Goal: Information Seeking & Learning: Learn about a topic

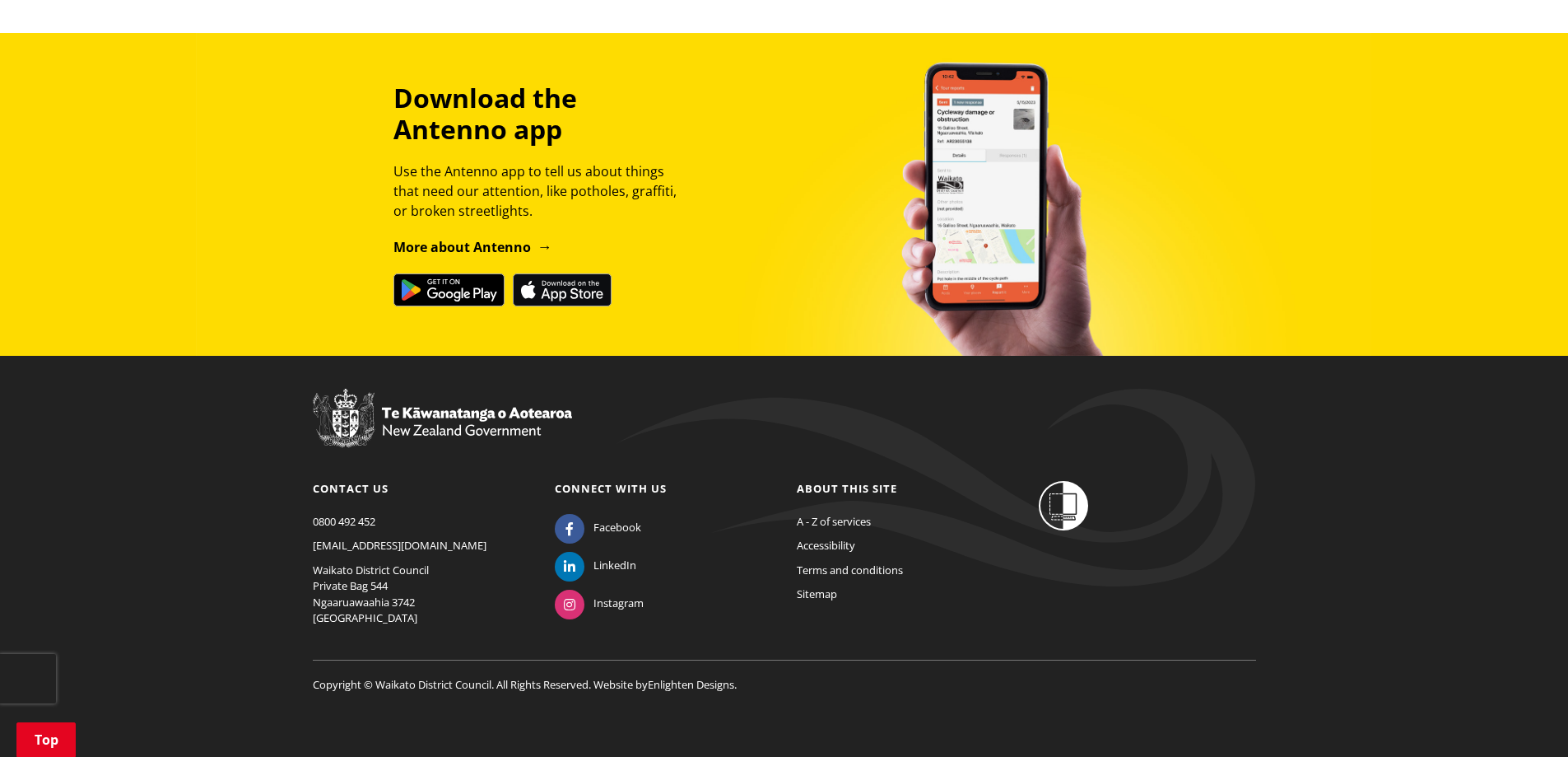
scroll to position [1413, 0]
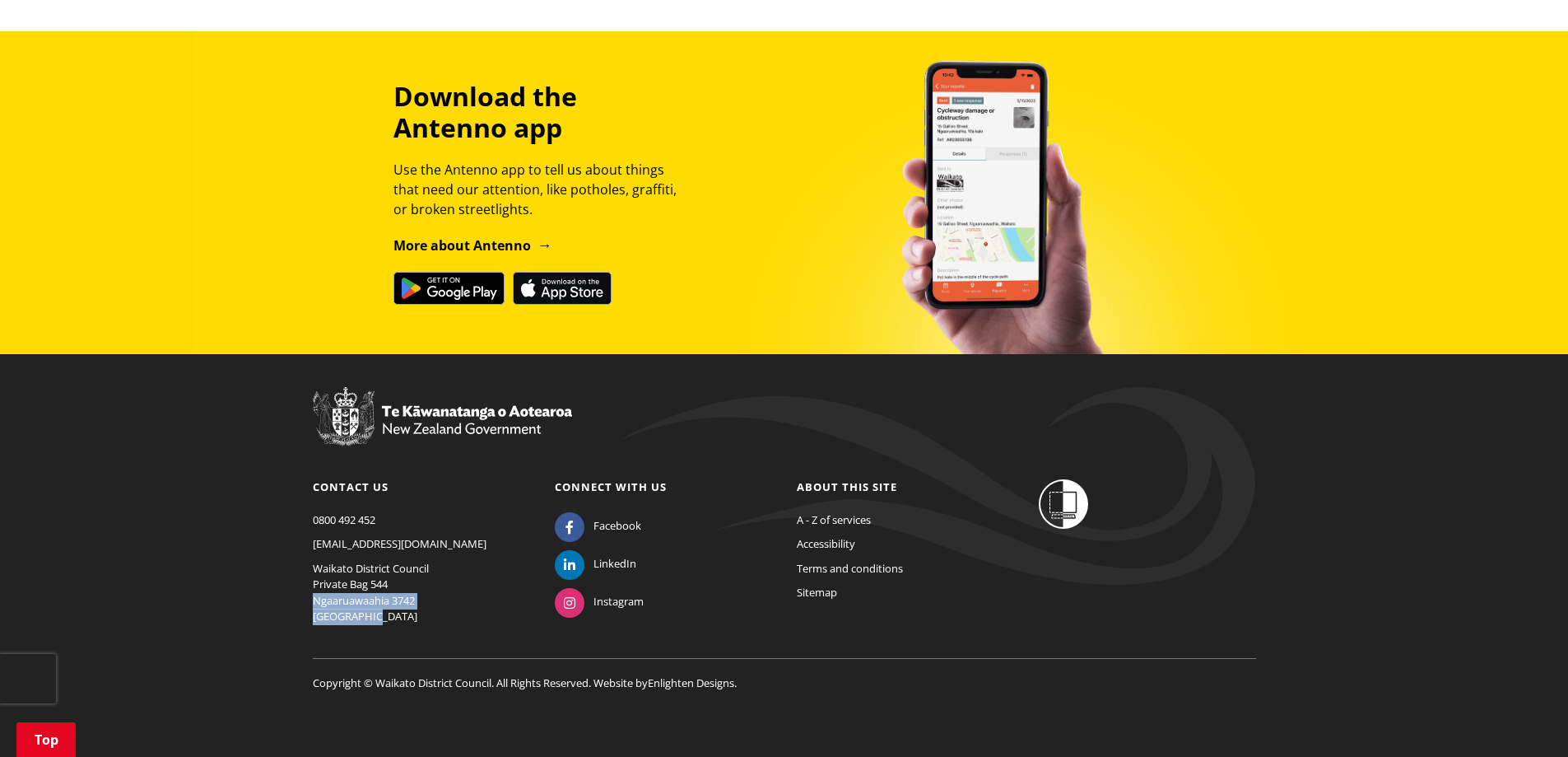
drag, startPoint x: 312, startPoint y: 604, endPoint x: 380, endPoint y: 614, distance: 68.7
click at [380, 614] on p "Waikato District Council Private Bag 544 Ngaaruawaahia 3742 New Zealand" at bounding box center [421, 592] width 218 height 64
copy p "Ngaaruawaahia 3742 New Zealand"
click at [443, 597] on p "Waikato District Council Private Bag 544 Ngaaruawaahia 3742 New Zealand" at bounding box center [421, 592] width 218 height 64
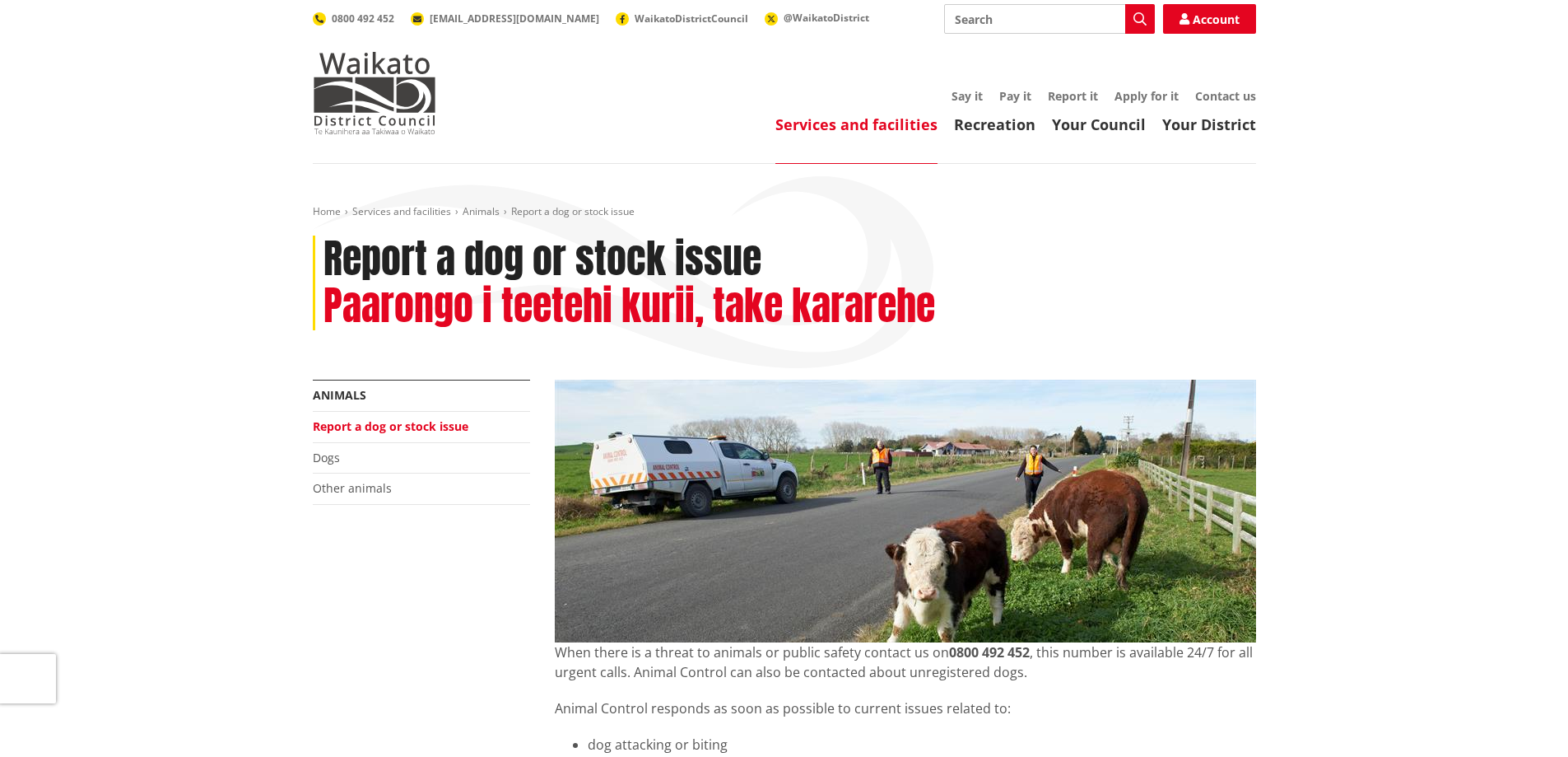
scroll to position [0, 0]
click at [347, 397] on link "Animals" at bounding box center [339, 395] width 53 height 16
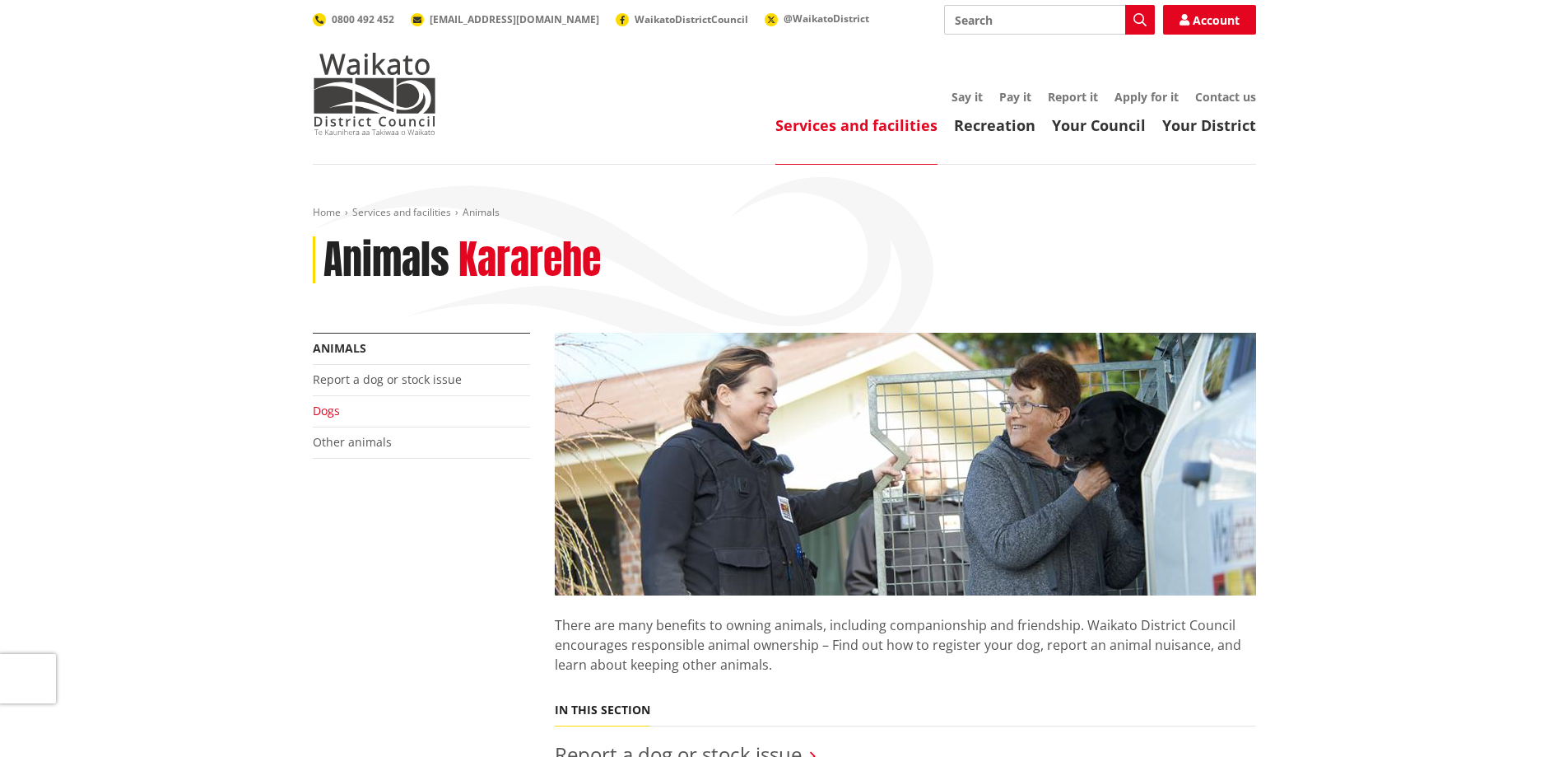
click at [330, 414] on link "Dogs" at bounding box center [326, 410] width 28 height 16
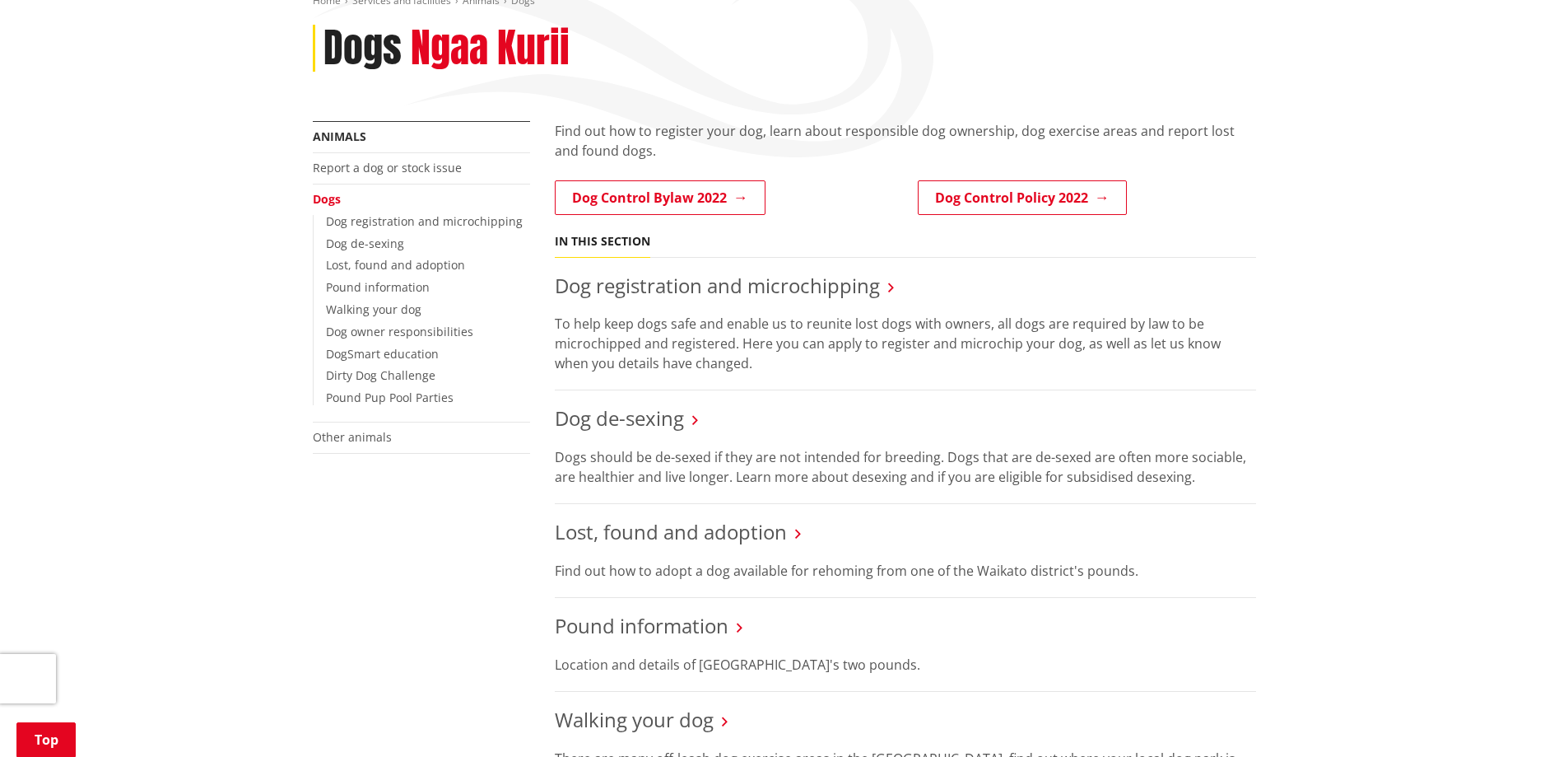
scroll to position [247, 0]
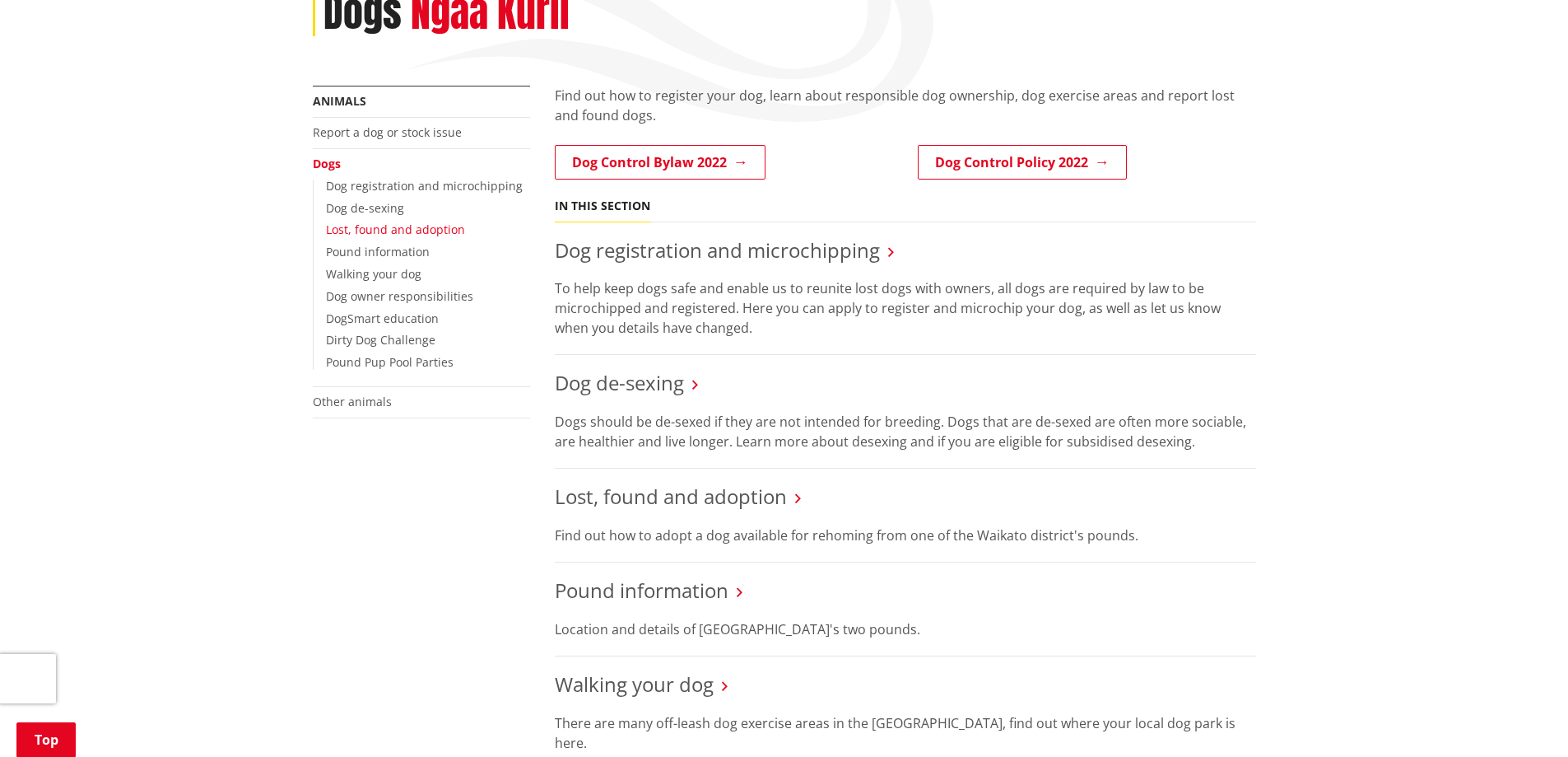
click at [410, 228] on link "Lost, found and adoption" at bounding box center [395, 229] width 139 height 16
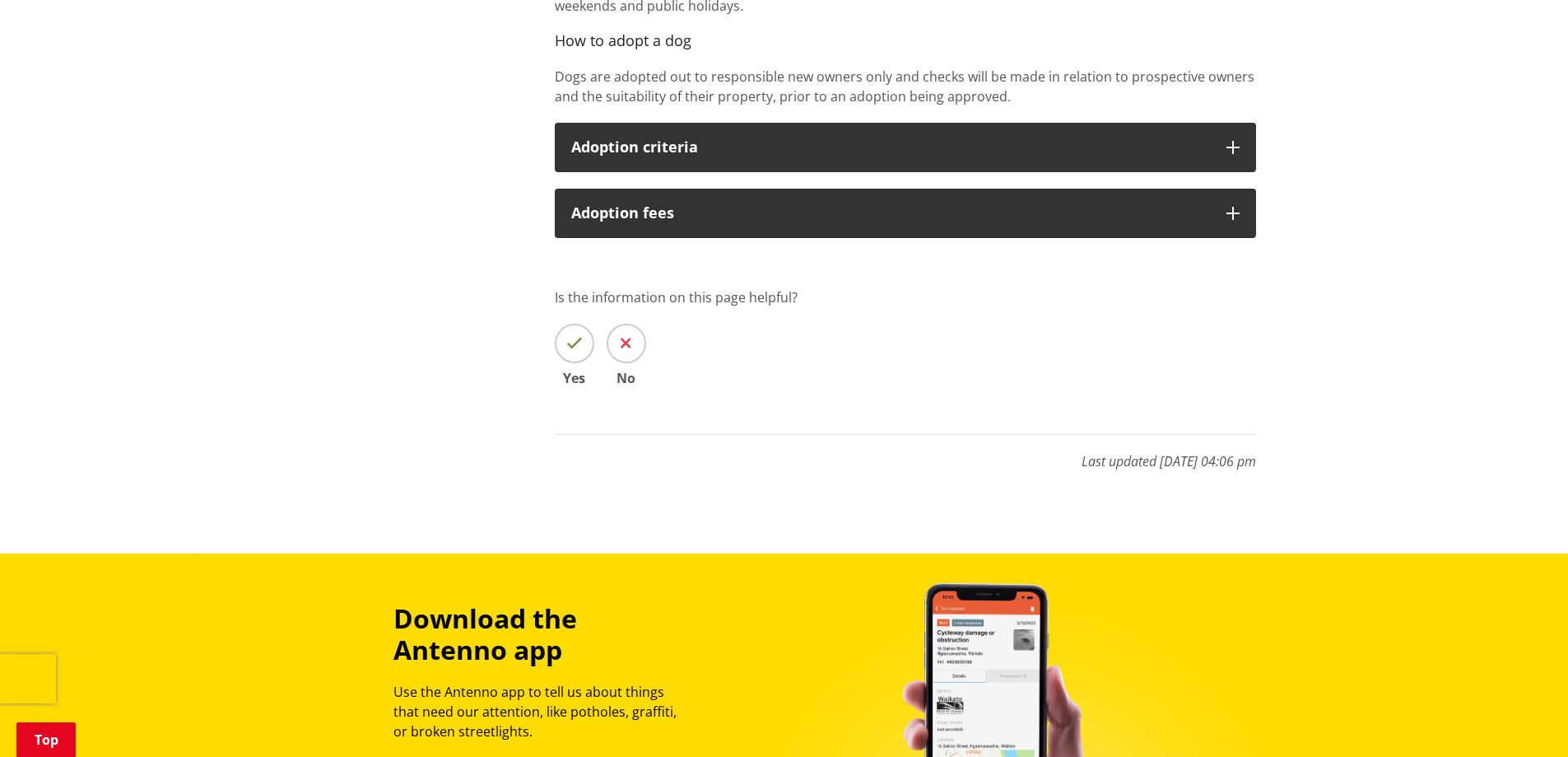
scroll to position [1153, 0]
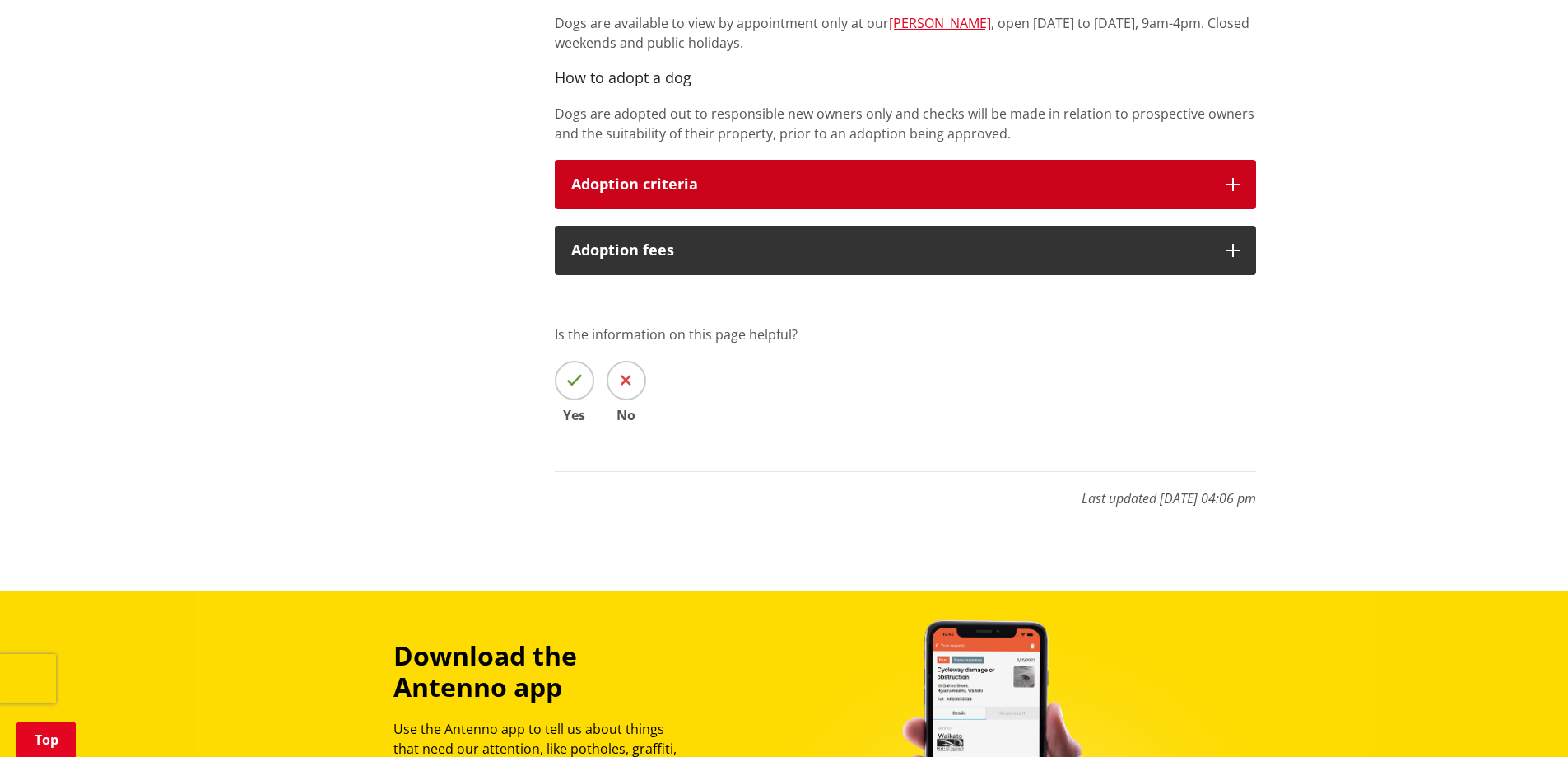
click at [723, 190] on div "Adoption criteria" at bounding box center [890, 184] width 639 height 17
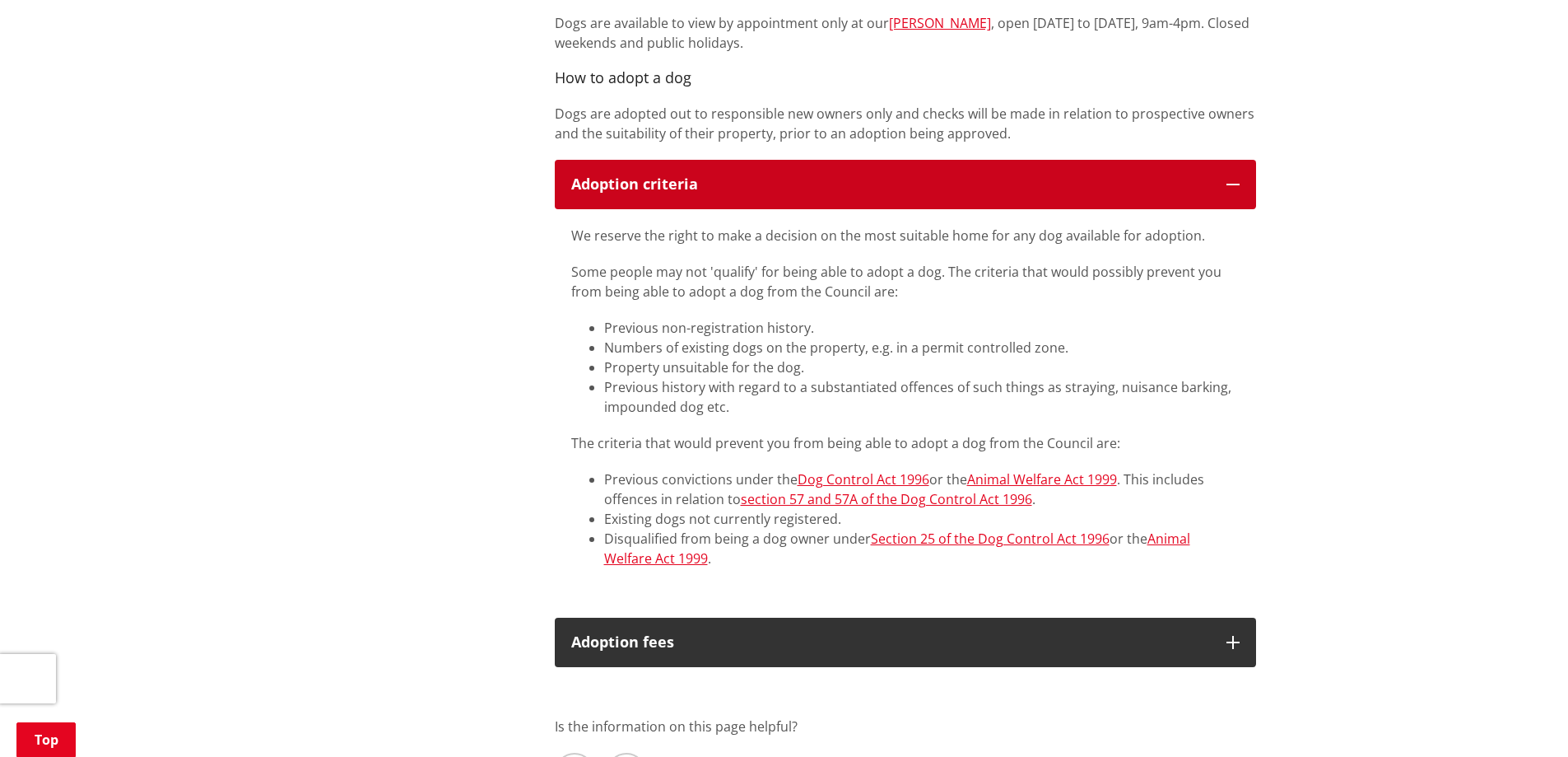
click at [723, 190] on div "Adoption criteria" at bounding box center [890, 184] width 639 height 17
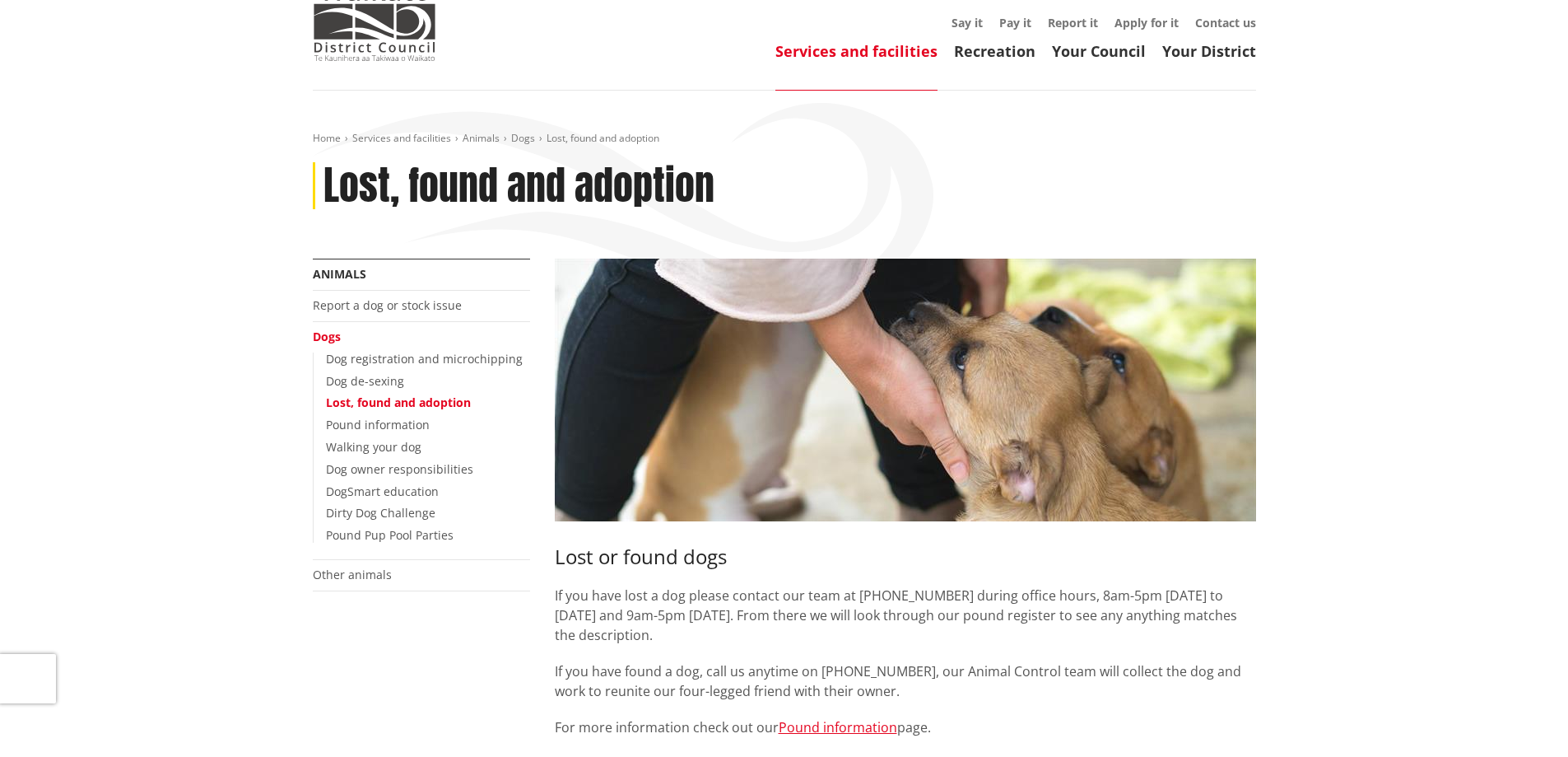
scroll to position [0, 0]
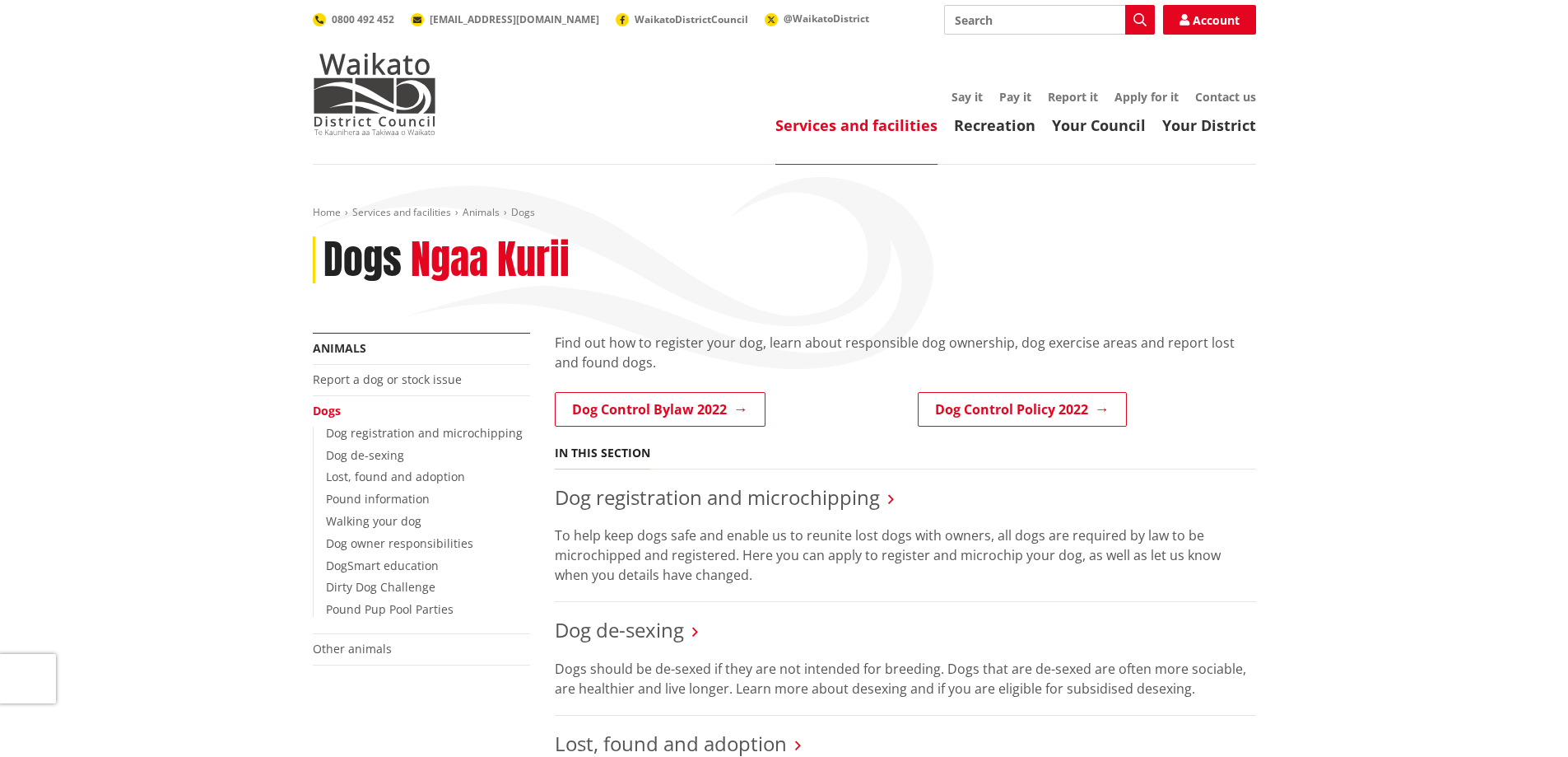
scroll to position [247, 0]
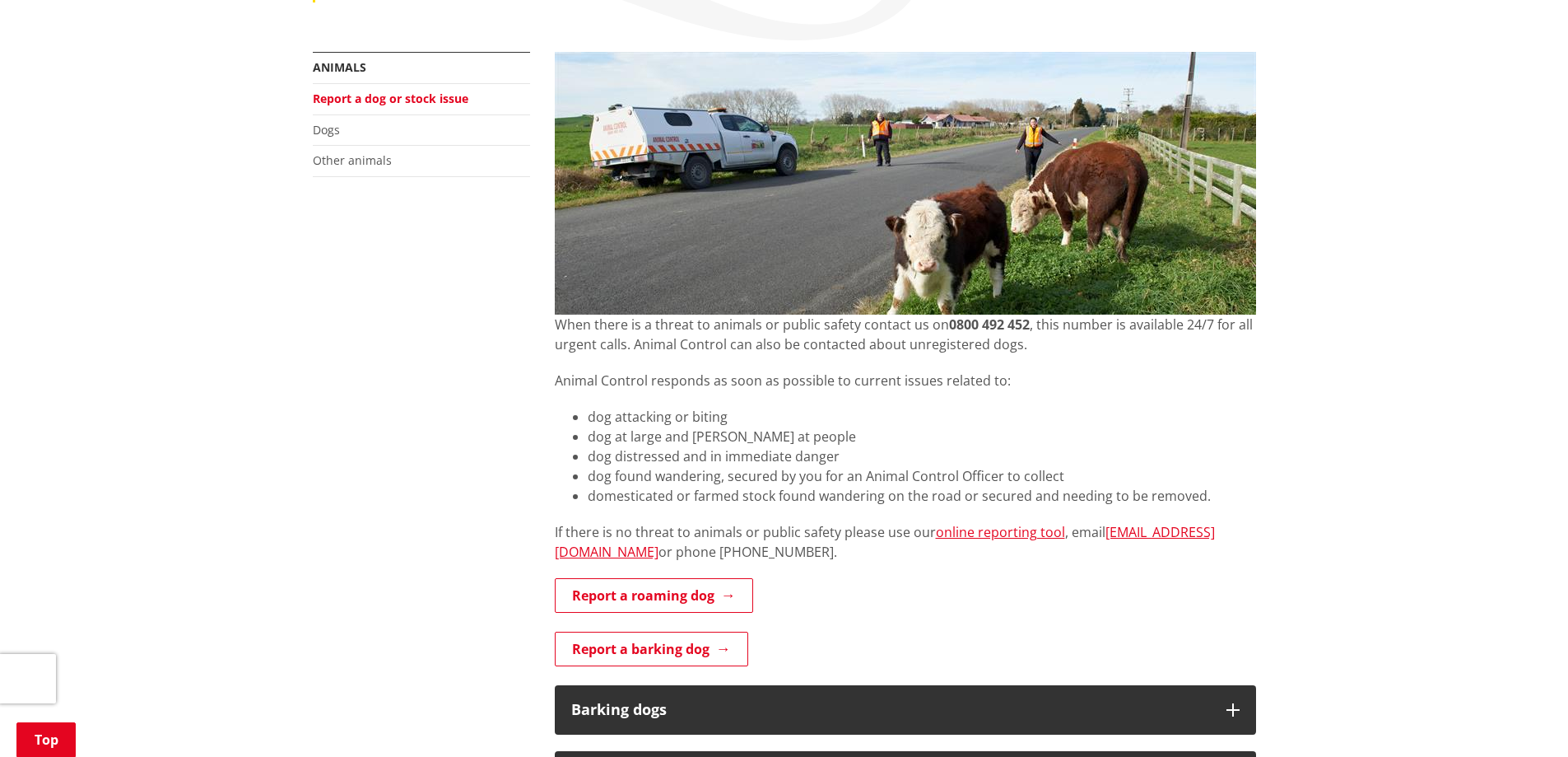
scroll to position [329, 0]
